Goal: Task Accomplishment & Management: Use online tool/utility

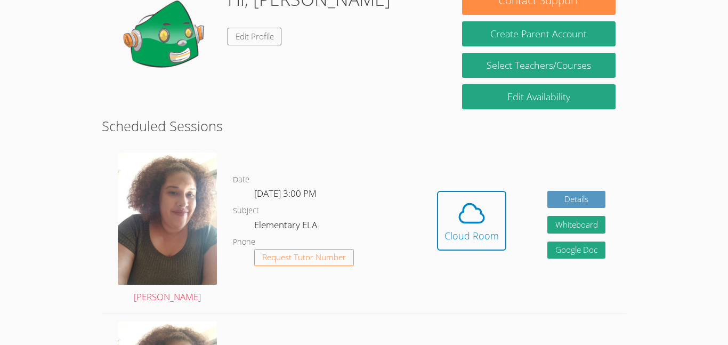
scroll to position [186, 0]
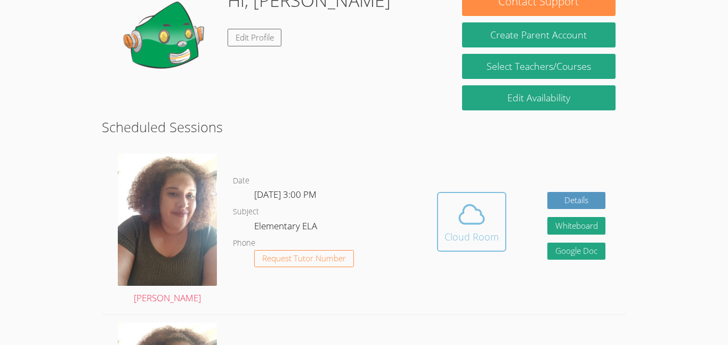
click at [459, 217] on icon at bounding box center [471, 214] width 25 height 19
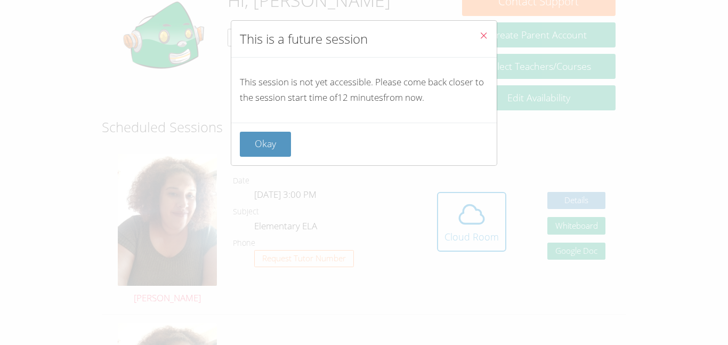
click at [481, 29] on button "Close" at bounding box center [484, 37] width 26 height 33
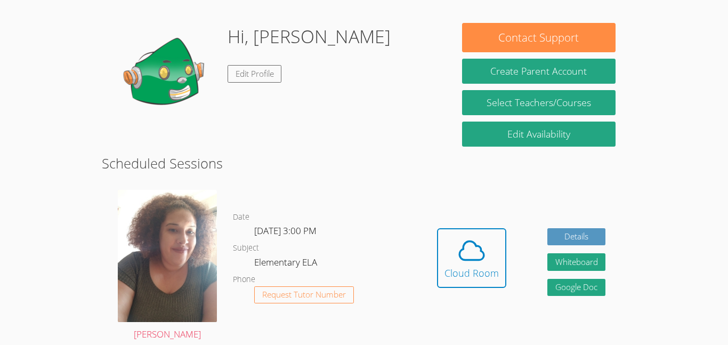
scroll to position [156, 0]
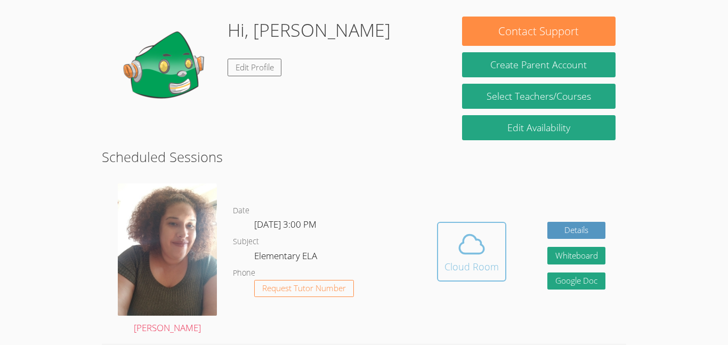
click at [492, 271] on div "Cloud Room" at bounding box center [472, 266] width 54 height 15
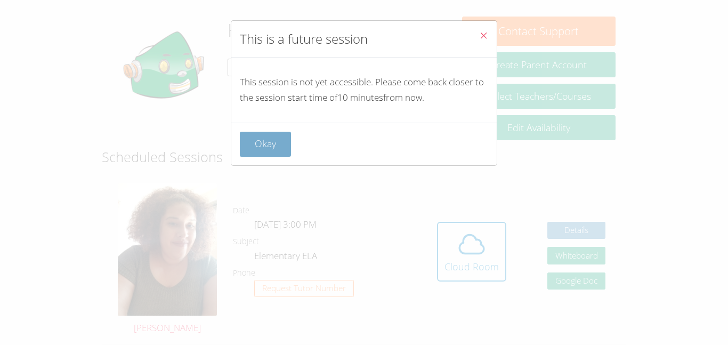
click at [276, 139] on button "Okay" at bounding box center [265, 144] width 51 height 25
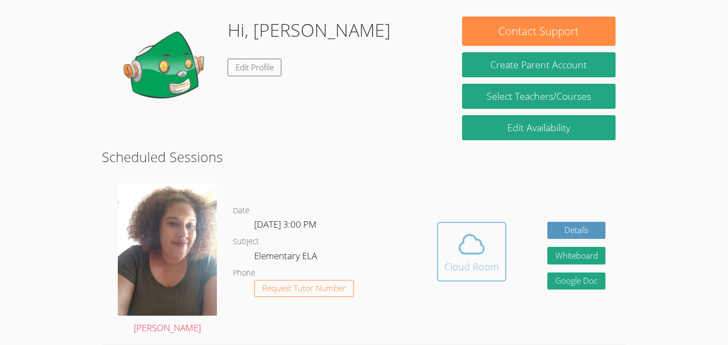
click at [453, 256] on span at bounding box center [472, 244] width 54 height 30
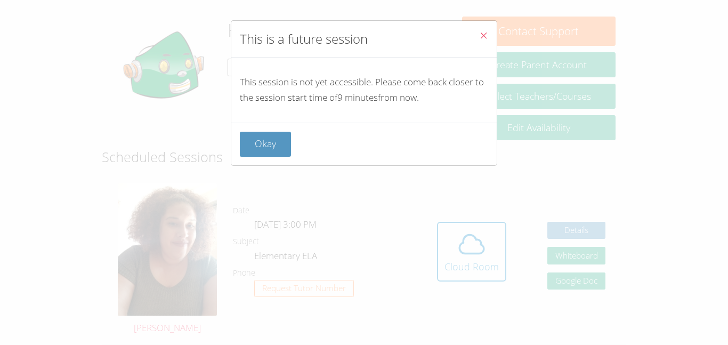
click at [489, 34] on button "Close" at bounding box center [484, 37] width 26 height 33
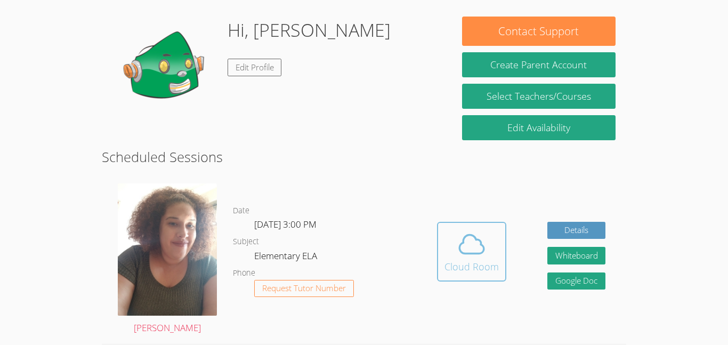
click at [475, 222] on button "Cloud Room" at bounding box center [471, 252] width 69 height 60
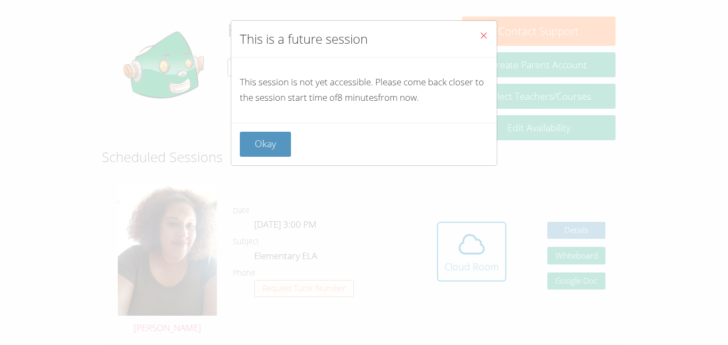
click at [480, 31] on icon "Close" at bounding box center [483, 35] width 9 height 9
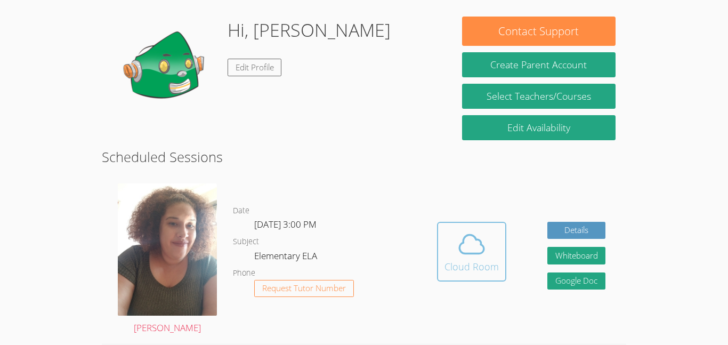
click at [476, 258] on icon at bounding box center [472, 244] width 30 height 30
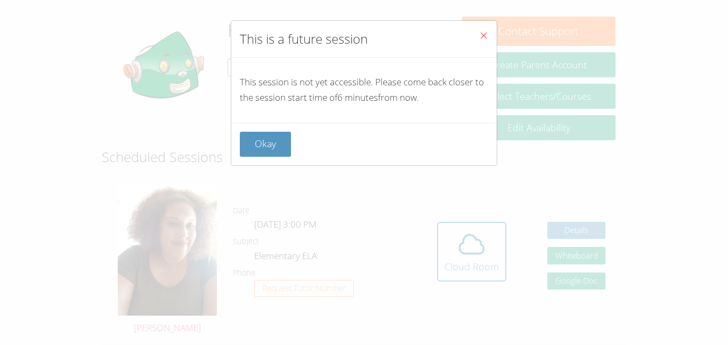
click at [485, 34] on icon "Close" at bounding box center [483, 35] width 9 height 9
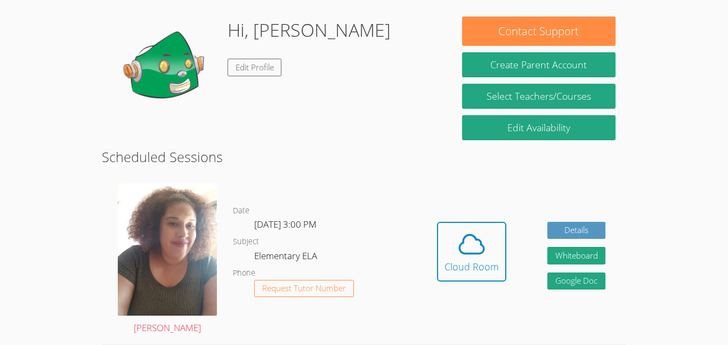
click at [476, 286] on link "Cloud Room" at bounding box center [471, 256] width 69 height 68
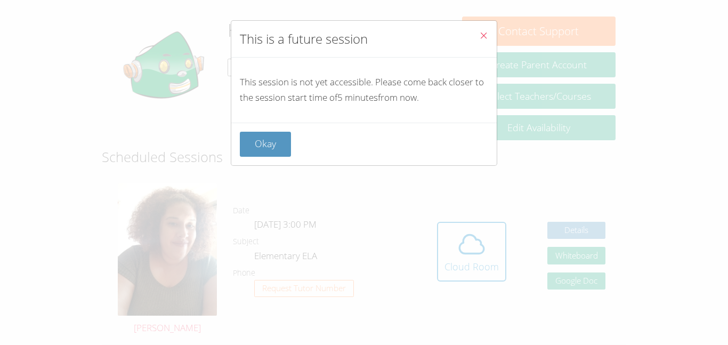
click at [483, 32] on icon "Close" at bounding box center [483, 35] width 9 height 9
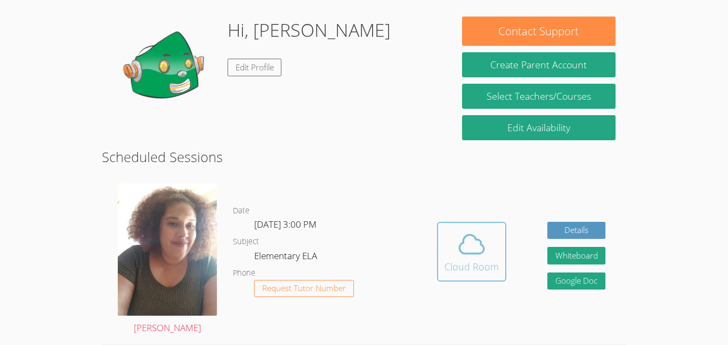
click at [461, 260] on div "Cloud Room" at bounding box center [472, 266] width 54 height 15
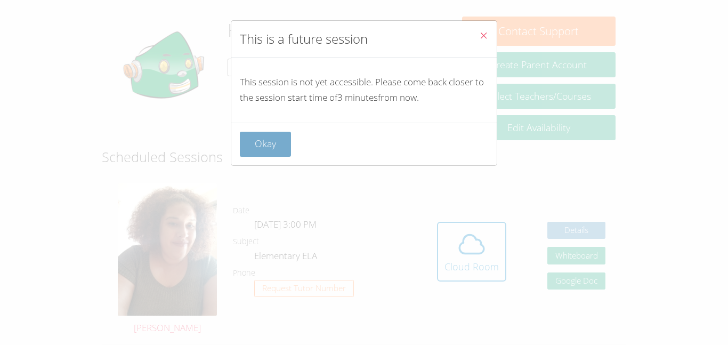
click at [271, 154] on button "Okay" at bounding box center [265, 144] width 51 height 25
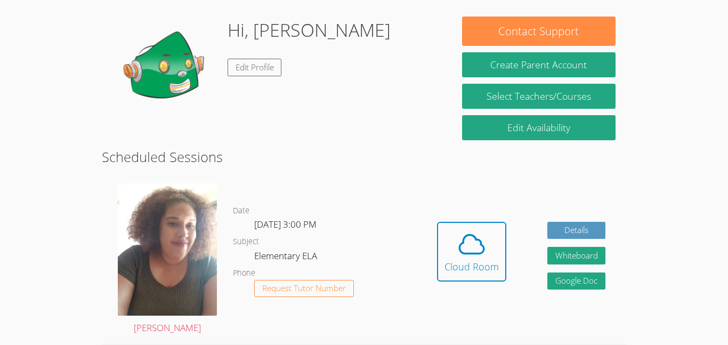
click at [271, 154] on h2 "Scheduled Sessions" at bounding box center [364, 157] width 524 height 20
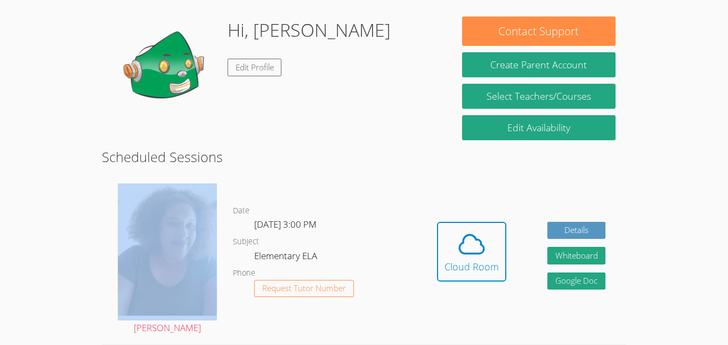
click at [290, 164] on h2 "Scheduled Sessions" at bounding box center [364, 157] width 524 height 20
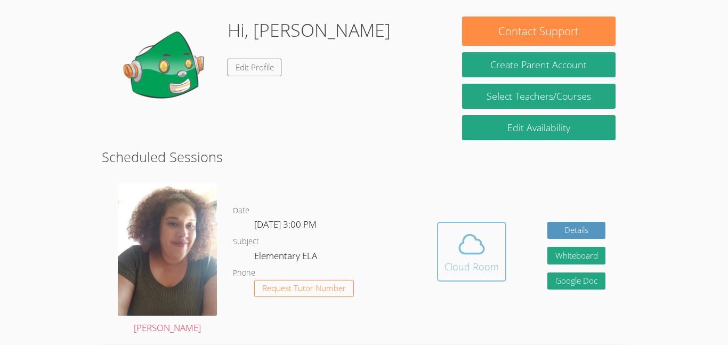
click at [463, 278] on button "Cloud Room" at bounding box center [471, 252] width 69 height 60
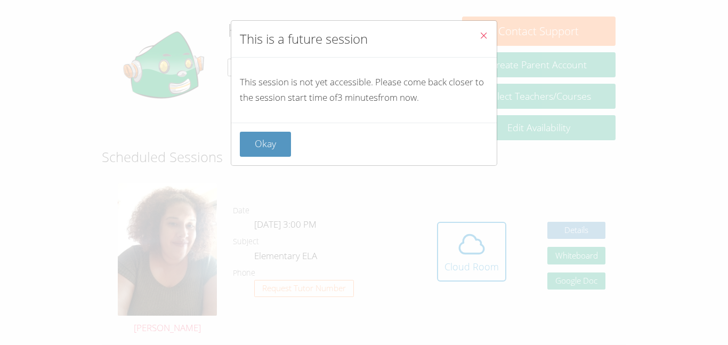
click at [486, 35] on icon "Close" at bounding box center [483, 35] width 9 height 9
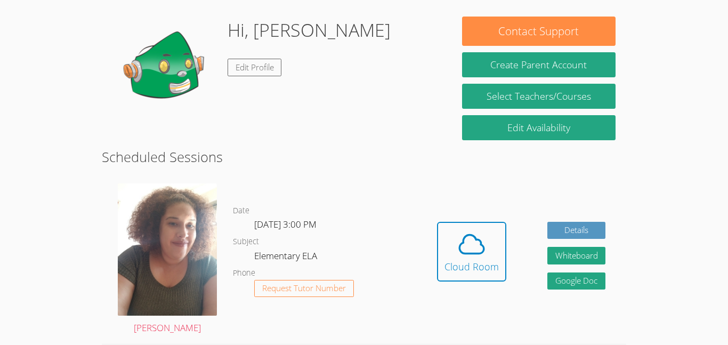
click at [486, 35] on button "Contact Support" at bounding box center [539, 31] width 154 height 29
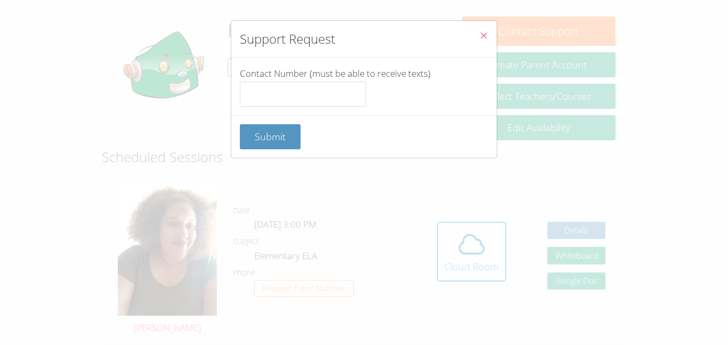
click at [486, 35] on icon "Close" at bounding box center [483, 35] width 9 height 9
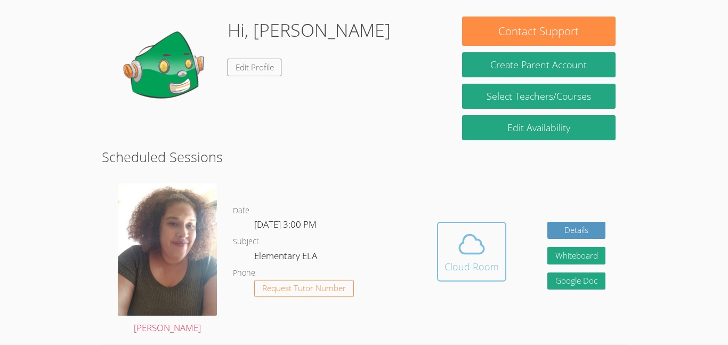
click at [470, 244] on icon at bounding box center [472, 244] width 30 height 30
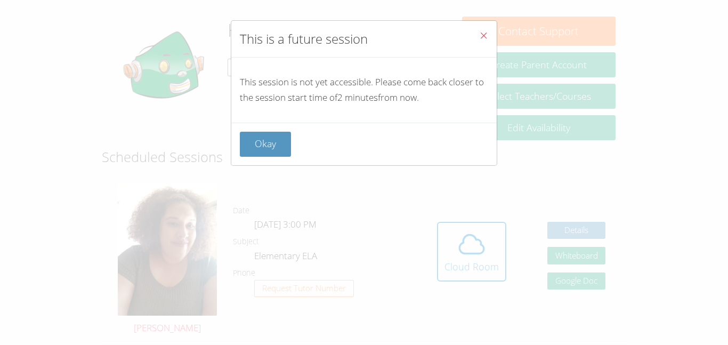
click at [483, 35] on icon "Close" at bounding box center [483, 35] width 9 height 9
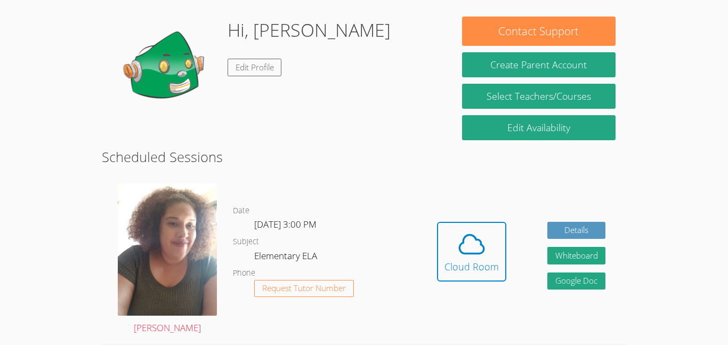
click at [465, 269] on div "Cloud Room" at bounding box center [472, 266] width 54 height 15
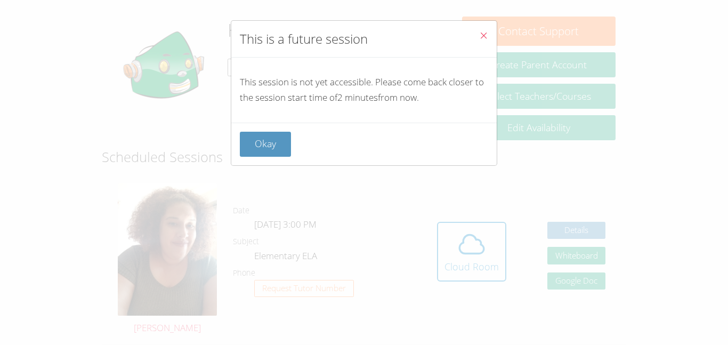
click at [487, 33] on icon "Close" at bounding box center [483, 35] width 9 height 9
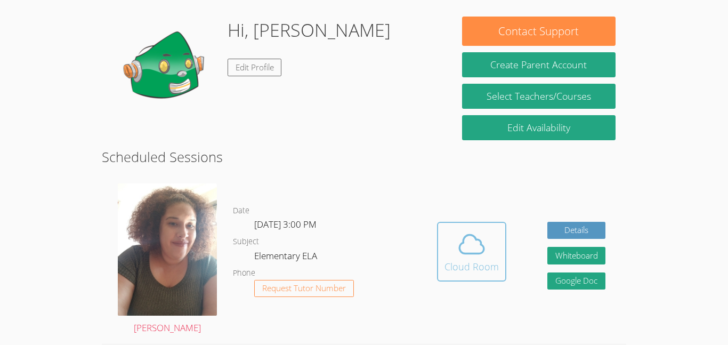
click at [454, 232] on span at bounding box center [472, 244] width 54 height 30
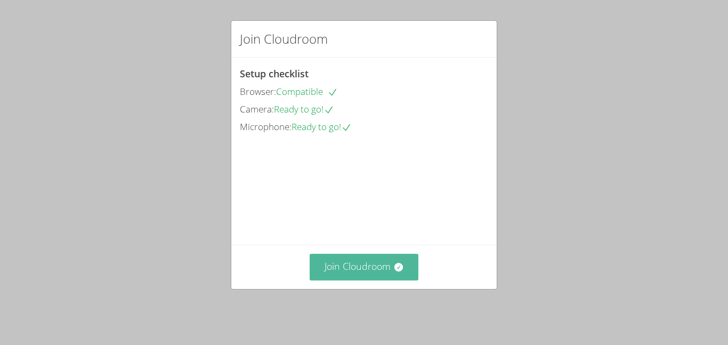
click at [359, 270] on button "Join Cloudroom" at bounding box center [364, 267] width 109 height 26
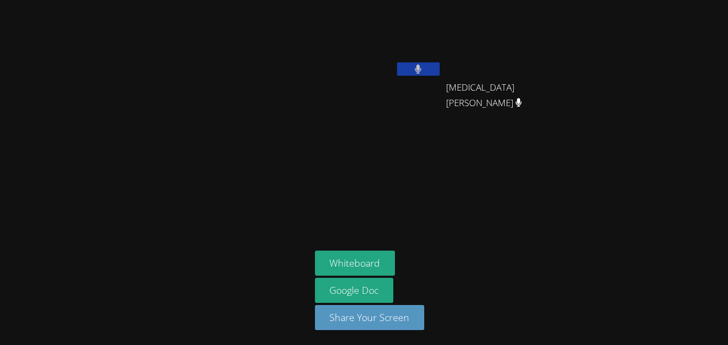
click at [532, 54] on video at bounding box center [509, 39] width 127 height 71
click at [549, 54] on video at bounding box center [509, 39] width 127 height 71
click at [522, 70] on video at bounding box center [509, 39] width 127 height 71
click at [424, 66] on button at bounding box center [418, 68] width 43 height 13
click at [410, 66] on button at bounding box center [418, 68] width 43 height 13
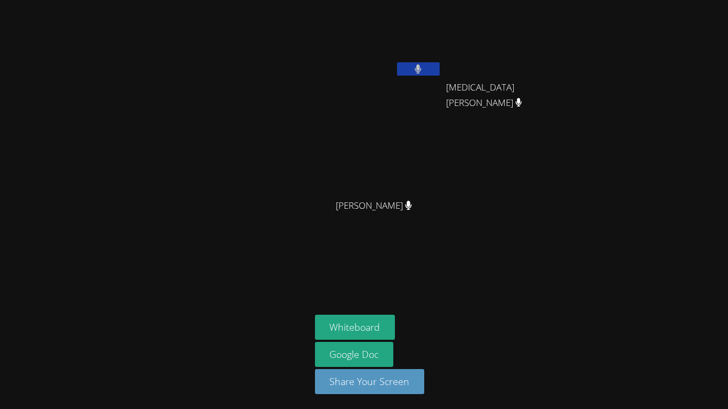
click at [440, 36] on video at bounding box center [364, 204] width 728 height 409
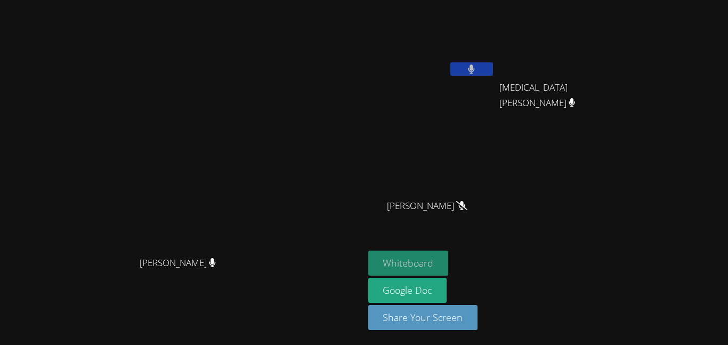
click at [449, 261] on button "Whiteboard" at bounding box center [408, 263] width 80 height 25
click at [480, 179] on video at bounding box center [431, 158] width 127 height 71
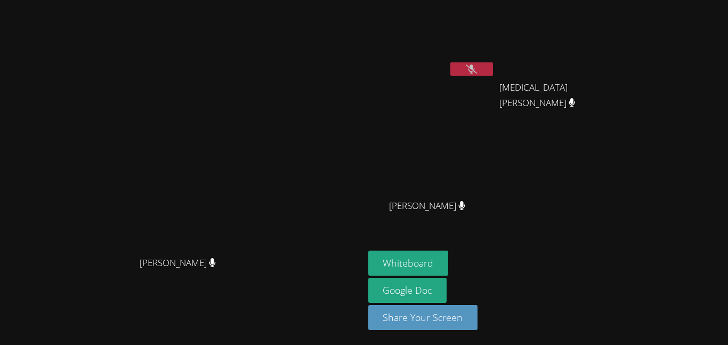
click at [172, 294] on div "[PERSON_NAME]" at bounding box center [182, 272] width 356 height 43
click at [477, 71] on icon at bounding box center [471, 68] width 11 height 9
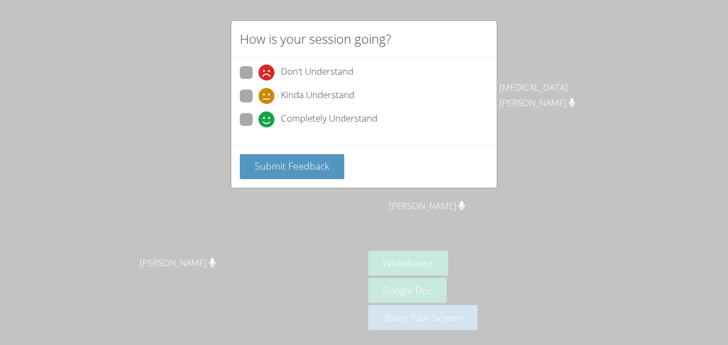
click at [258, 127] on span at bounding box center [258, 127] width 0 height 0
click at [258, 120] on input "Completely Understand" at bounding box center [262, 117] width 9 height 9
radio input "true"
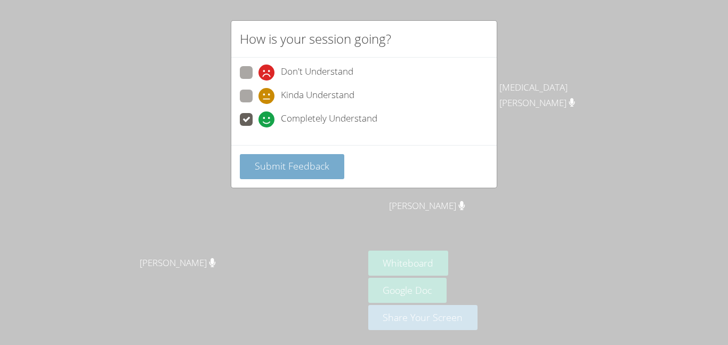
click at [273, 169] on span "Submit Feedback" at bounding box center [292, 165] width 75 height 13
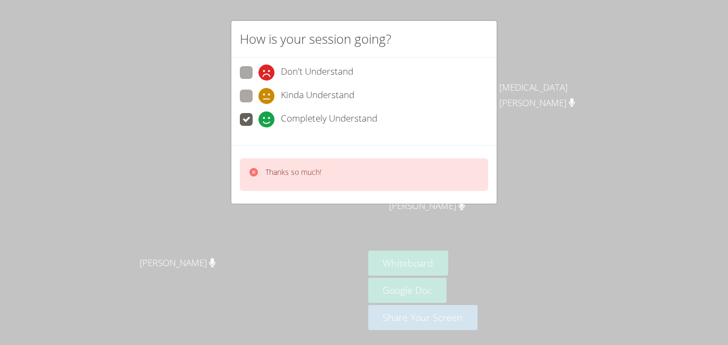
click at [276, 173] on p "Thanks so much!" at bounding box center [293, 172] width 56 height 11
click at [278, 175] on p "Thanks so much!" at bounding box center [293, 172] width 56 height 11
click at [306, 285] on div "[PERSON_NAME]" at bounding box center [182, 272] width 356 height 43
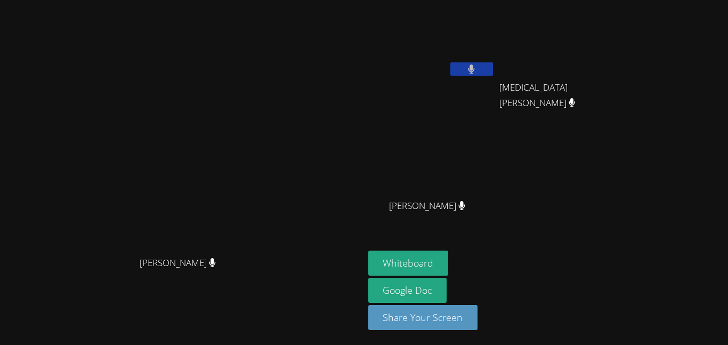
click at [495, 91] on div "Alexander Gindin" at bounding box center [431, 61] width 127 height 114
